Goal: Information Seeking & Learning: Learn about a topic

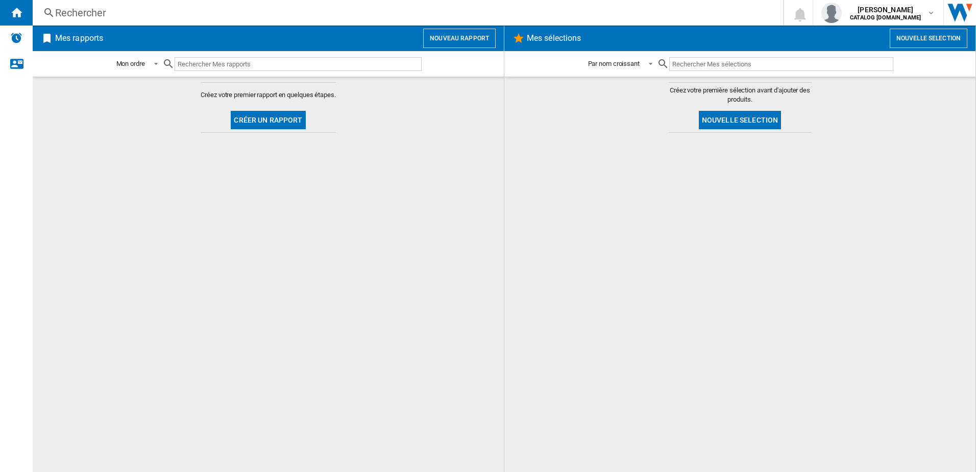
click at [118, 12] on div "Rechercher" at bounding box center [405, 13] width 701 height 14
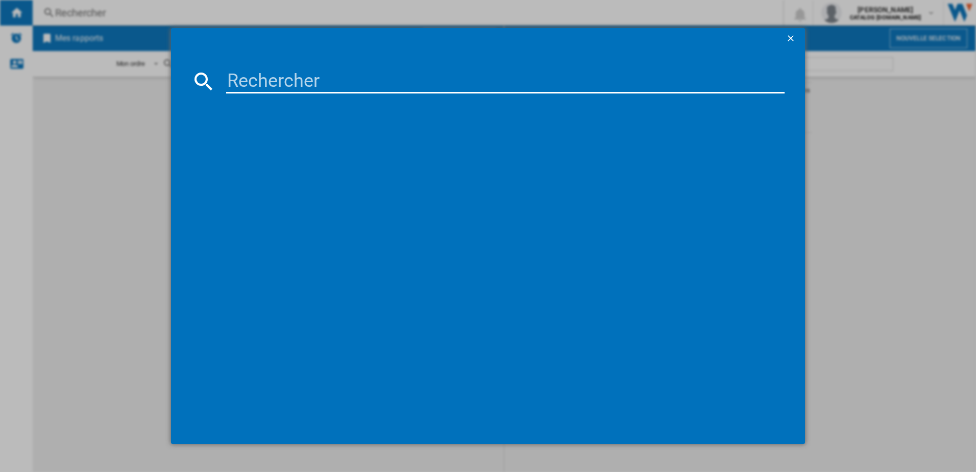
click at [248, 74] on input at bounding box center [505, 81] width 559 height 25
type input "TI84IB30FZ"
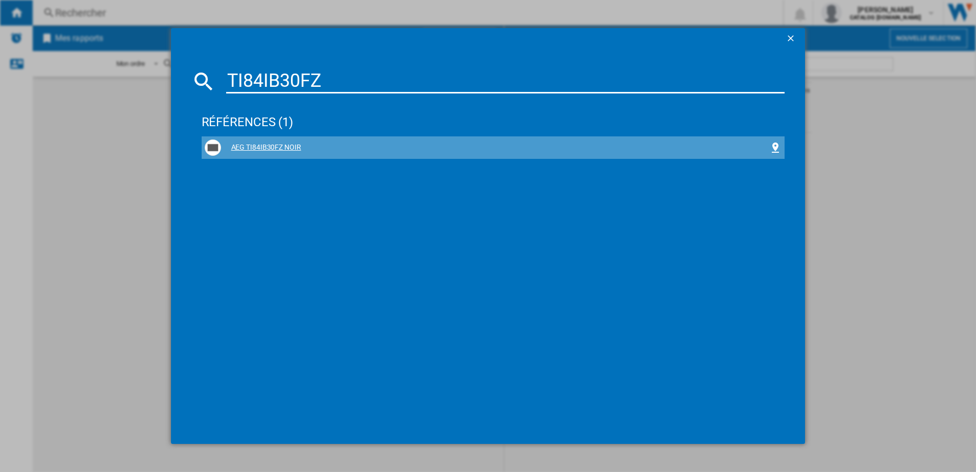
click at [265, 152] on div "AEG TI84IB30FZ NOIR" at bounding box center [495, 147] width 549 height 10
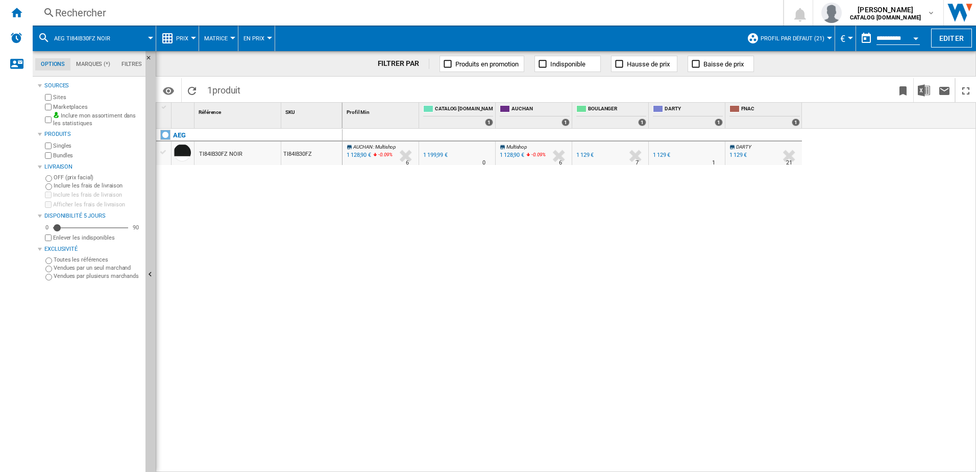
click at [167, 41] on ng-md-icon at bounding box center [167, 38] width 12 height 12
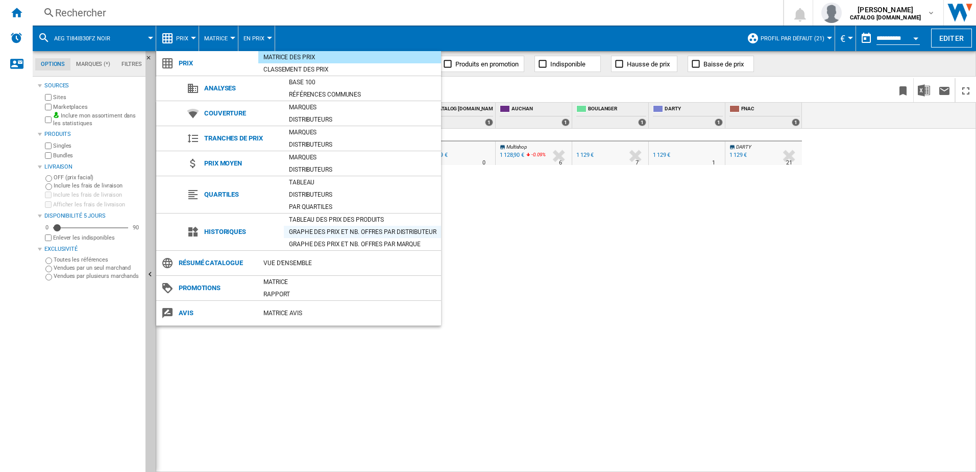
click at [329, 232] on div "Graphe des prix et nb. offres par distributeur" at bounding box center [362, 232] width 157 height 10
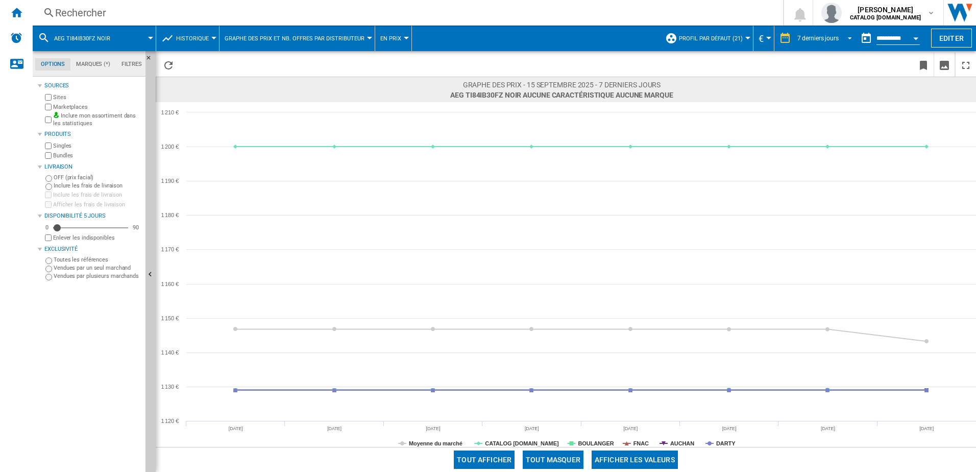
click at [836, 39] on div "7 derniers jours" at bounding box center [817, 38] width 41 height 7
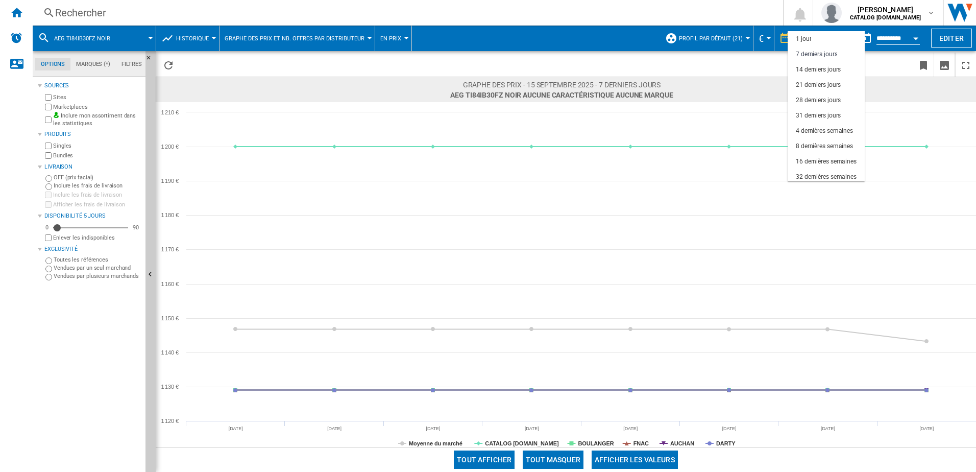
scroll to position [15, 0]
click at [825, 157] on div "32 dernières semaines" at bounding box center [826, 161] width 61 height 9
